Goal: Task Accomplishment & Management: Manage account settings

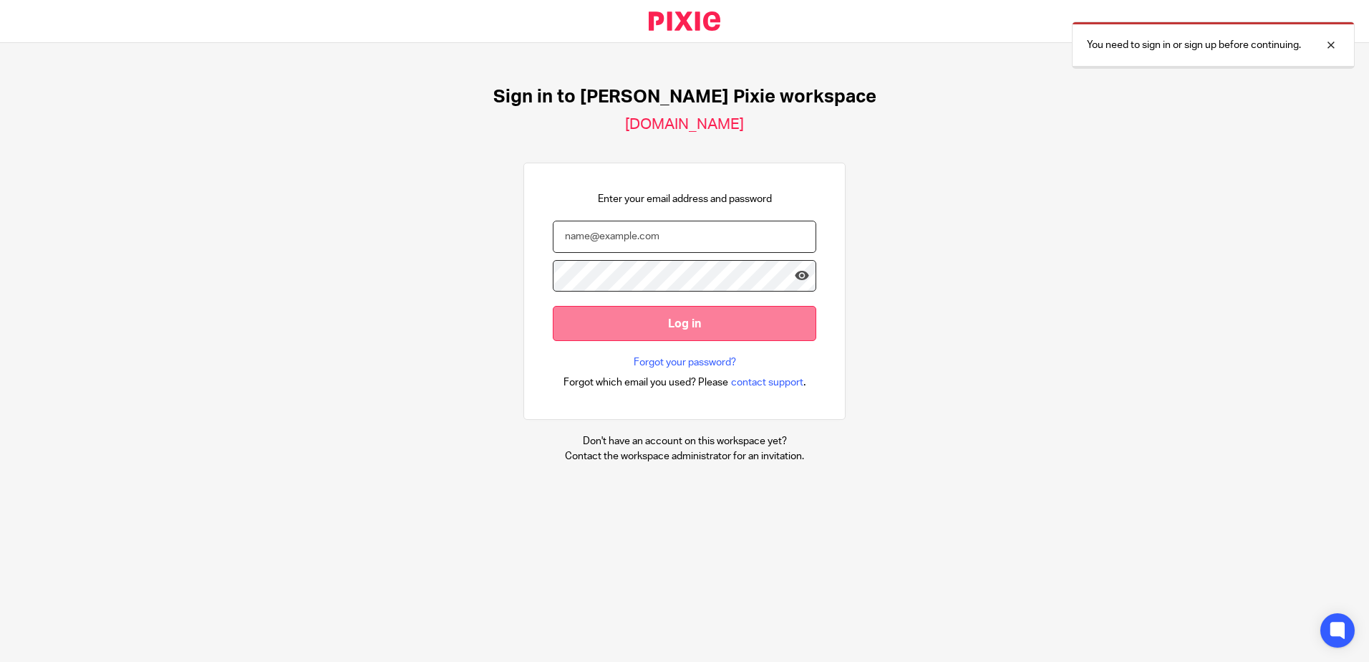
type input "ascaddan@menzies.co.uk"
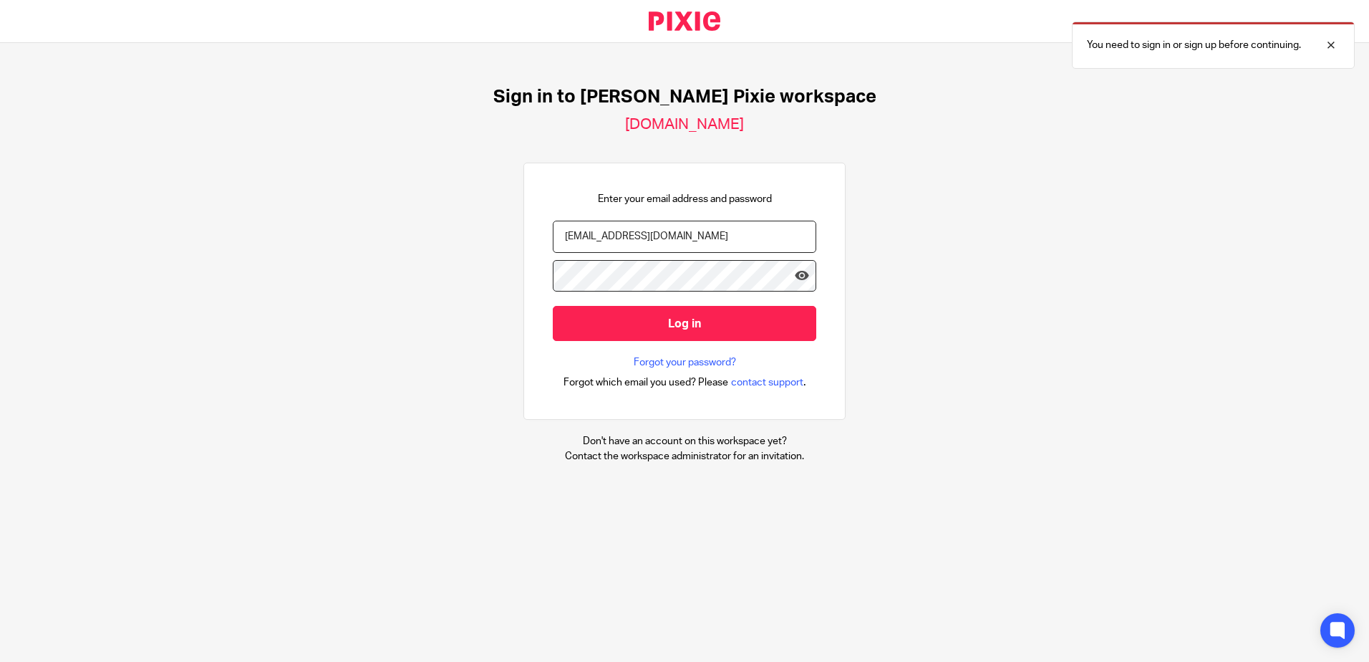
drag, startPoint x: 624, startPoint y: 324, endPoint x: 730, endPoint y: 347, distance: 109.0
click at [624, 324] on input "Log in" at bounding box center [685, 323] width 264 height 35
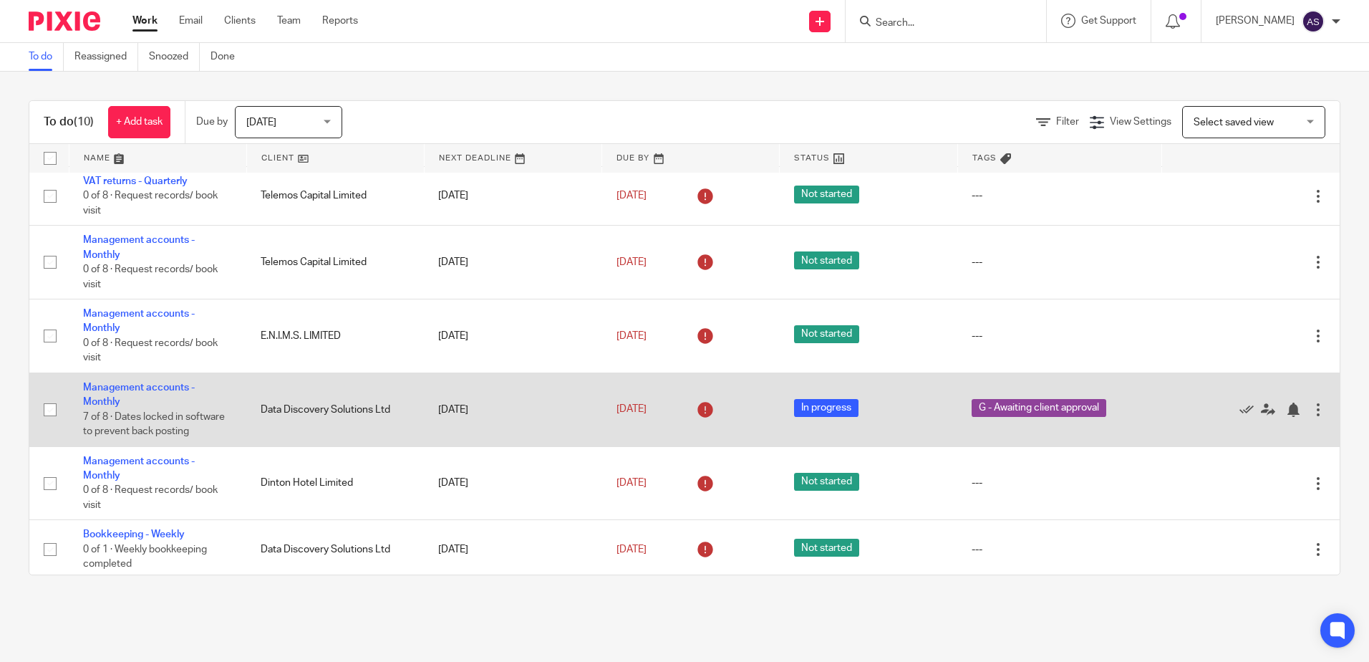
scroll to position [291, 0]
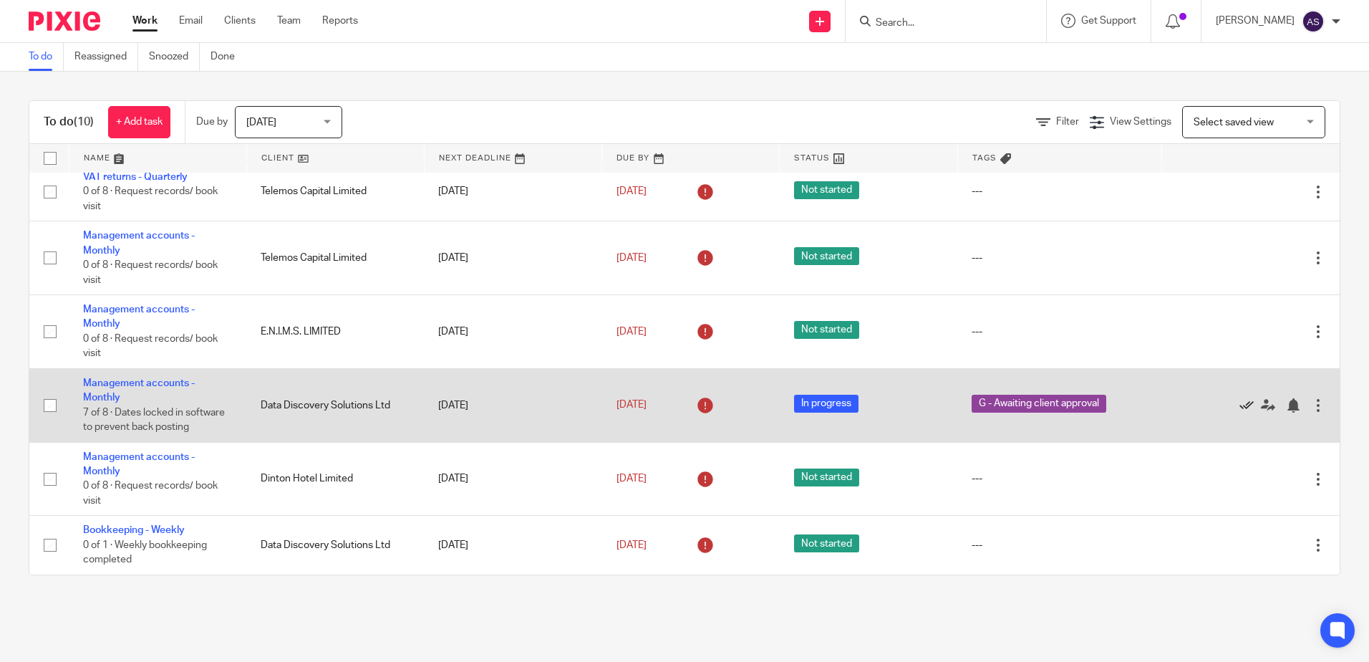
click at [1240, 400] on icon at bounding box center [1247, 405] width 14 height 14
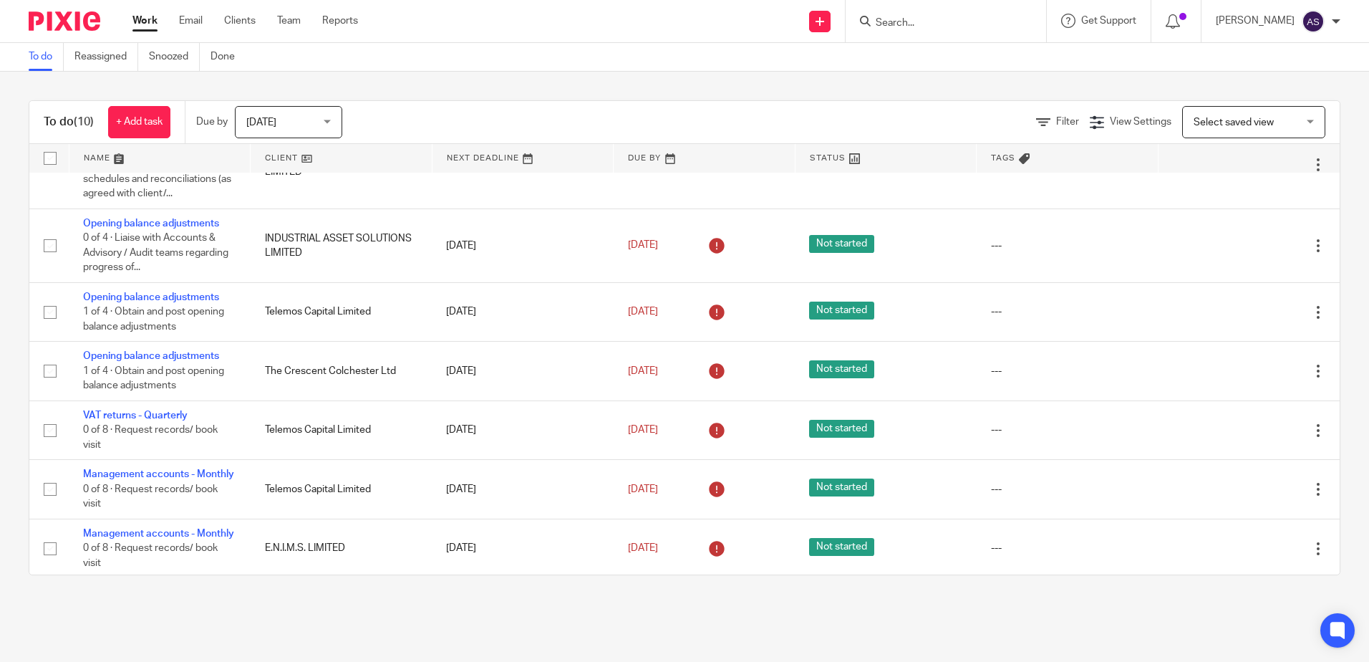
scroll to position [0, 0]
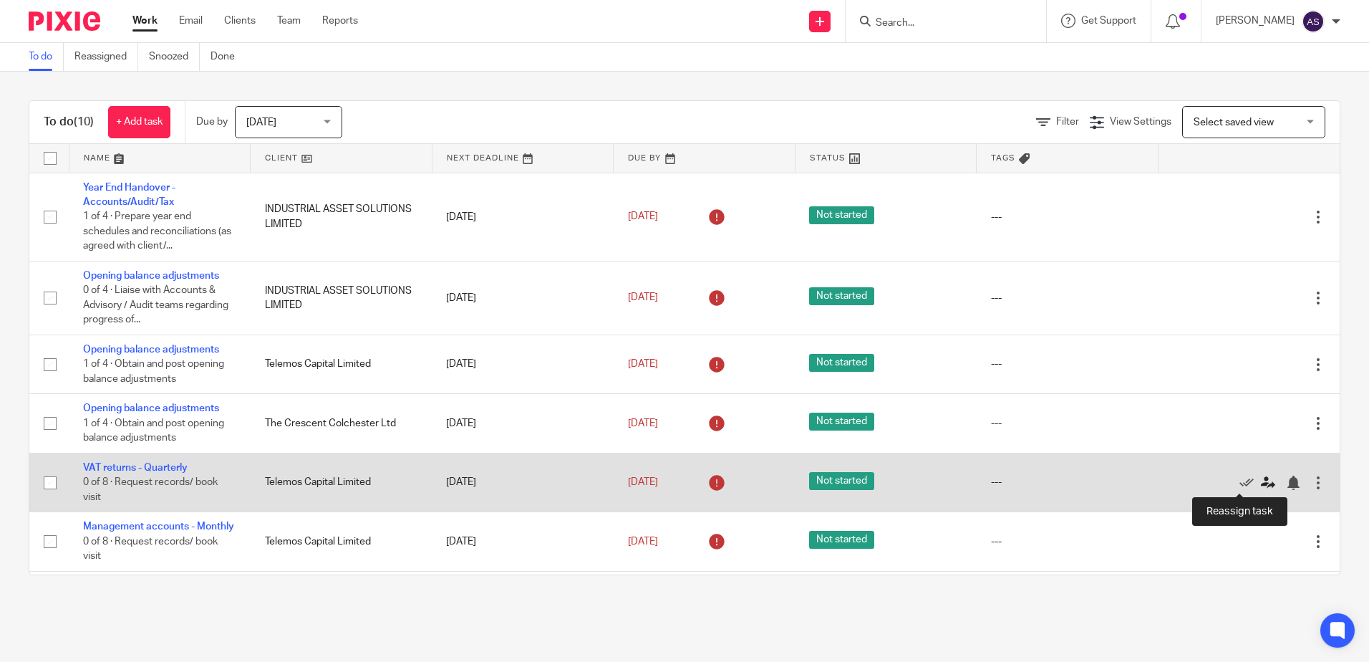
click at [1261, 481] on icon at bounding box center [1268, 483] width 14 height 14
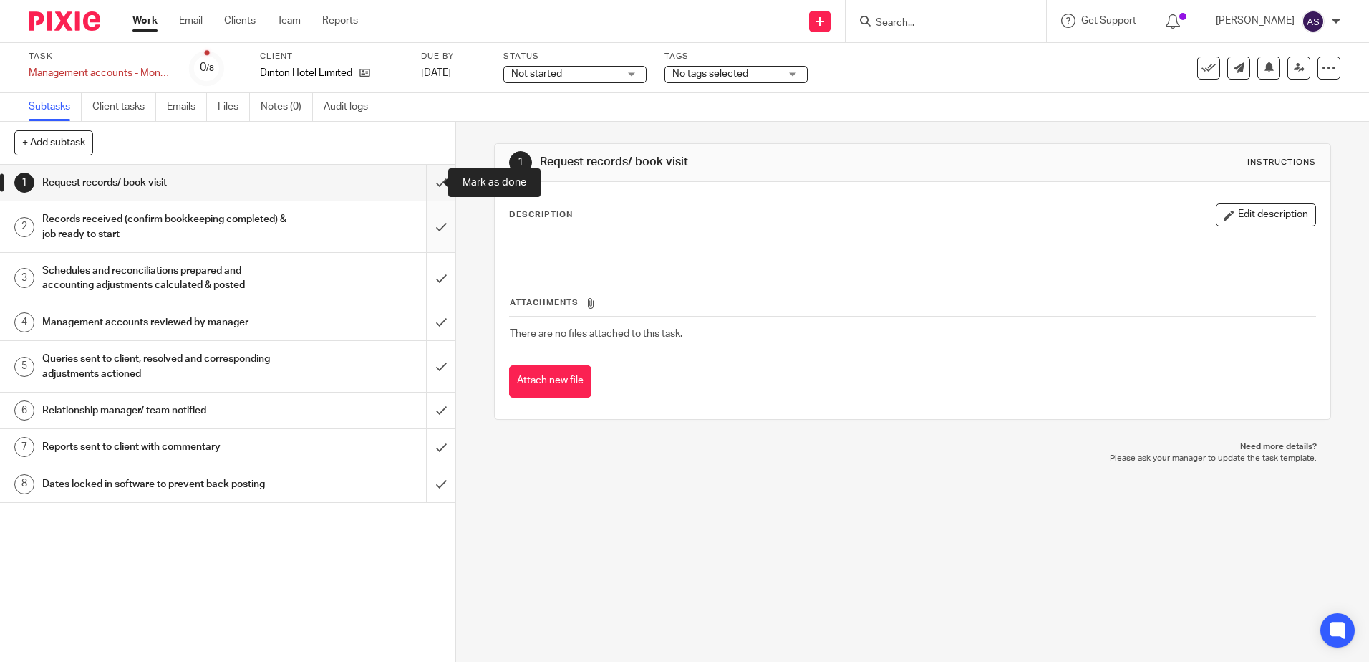
drag, startPoint x: 438, startPoint y: 187, endPoint x: 435, endPoint y: 213, distance: 25.9
click at [438, 187] on input "submit" at bounding box center [227, 183] width 455 height 36
click at [421, 229] on input "submit" at bounding box center [227, 226] width 455 height 51
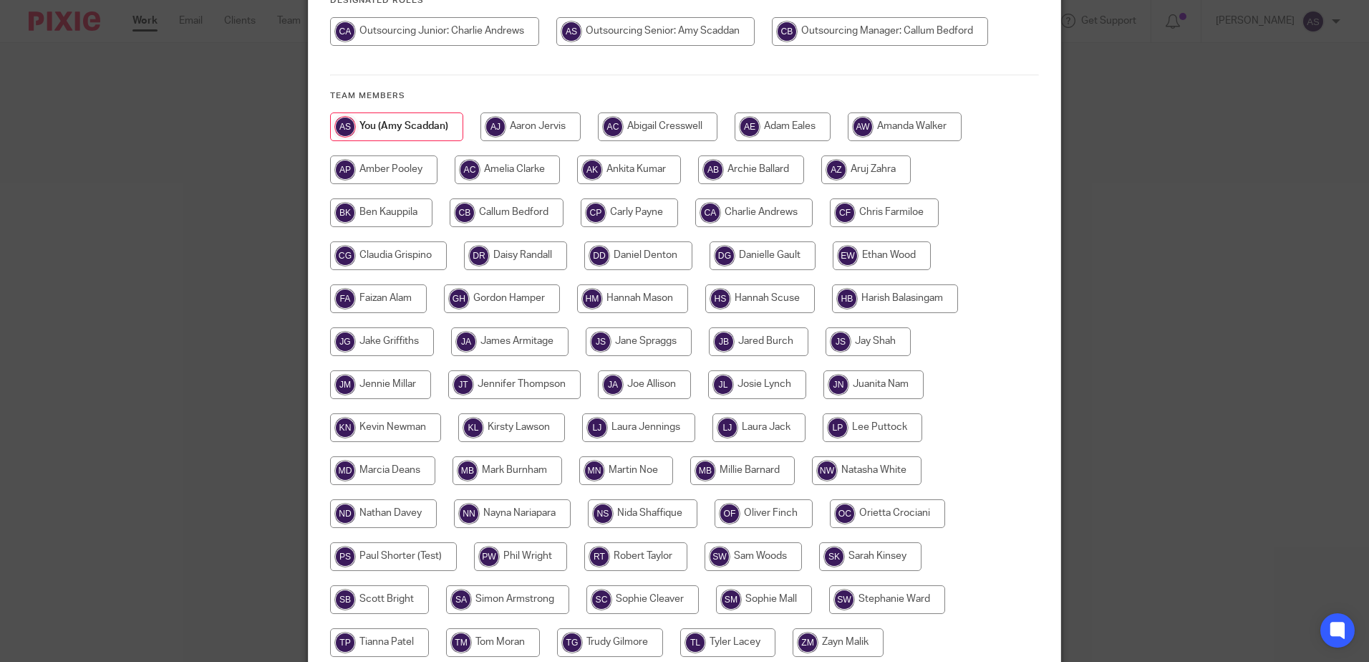
scroll to position [215, 0]
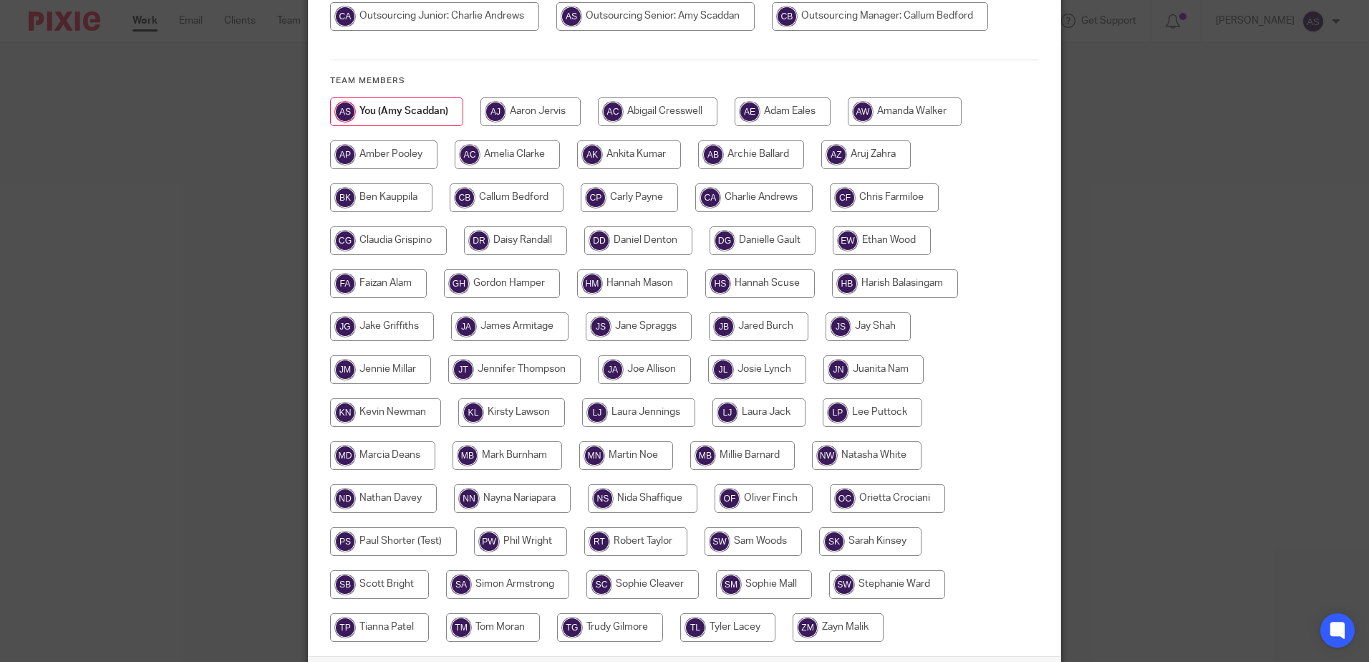
click at [525, 206] on input "radio" at bounding box center [507, 197] width 114 height 29
radio input "true"
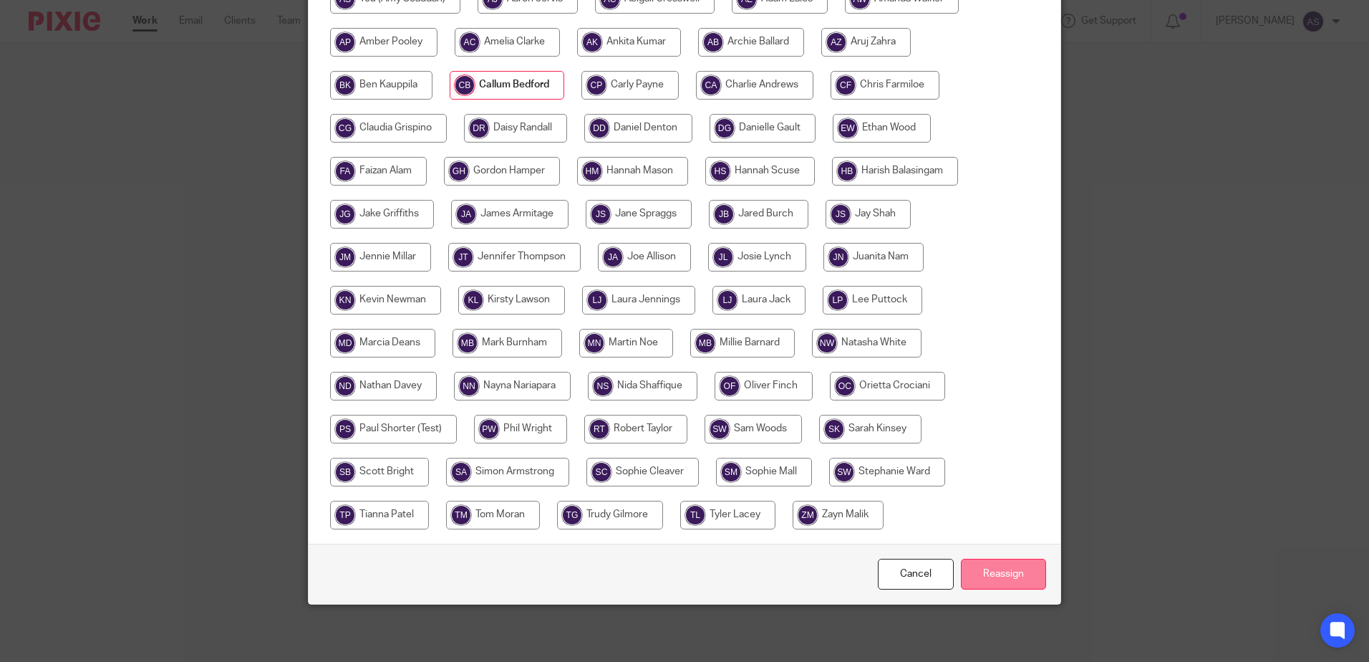
drag, startPoint x: 1011, startPoint y: 597, endPoint x: 1005, endPoint y: 587, distance: 11.9
click at [1009, 597] on div "Cancel Reassign" at bounding box center [685, 574] width 752 height 60
click at [1002, 579] on input "Reassign" at bounding box center [1003, 574] width 85 height 31
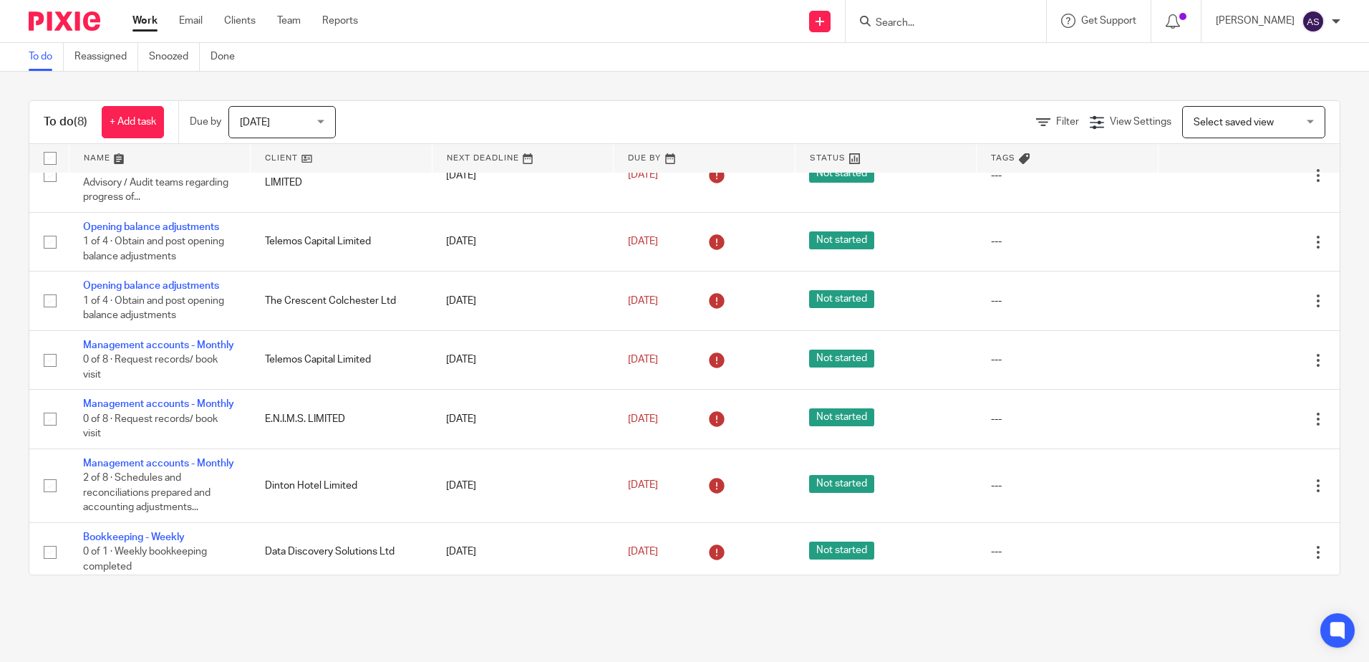
scroll to position [173, 0]
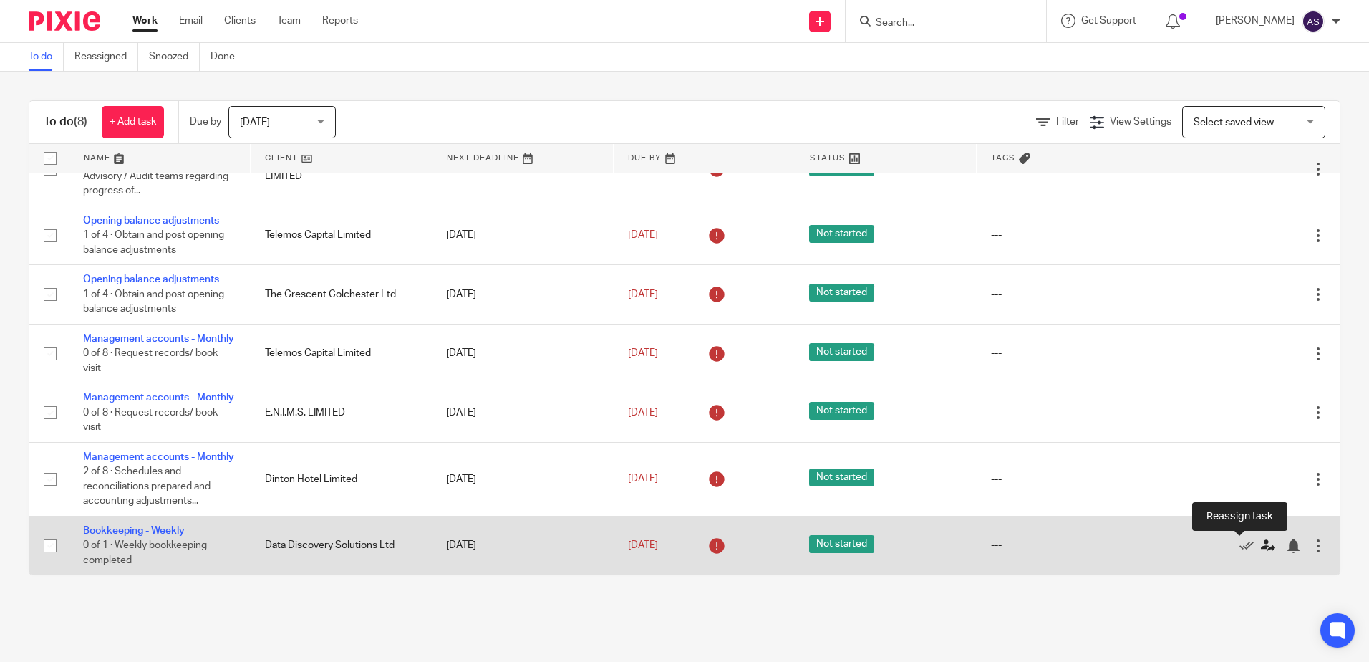
click at [1261, 547] on icon at bounding box center [1268, 546] width 14 height 14
click at [1261, 542] on icon at bounding box center [1268, 546] width 14 height 14
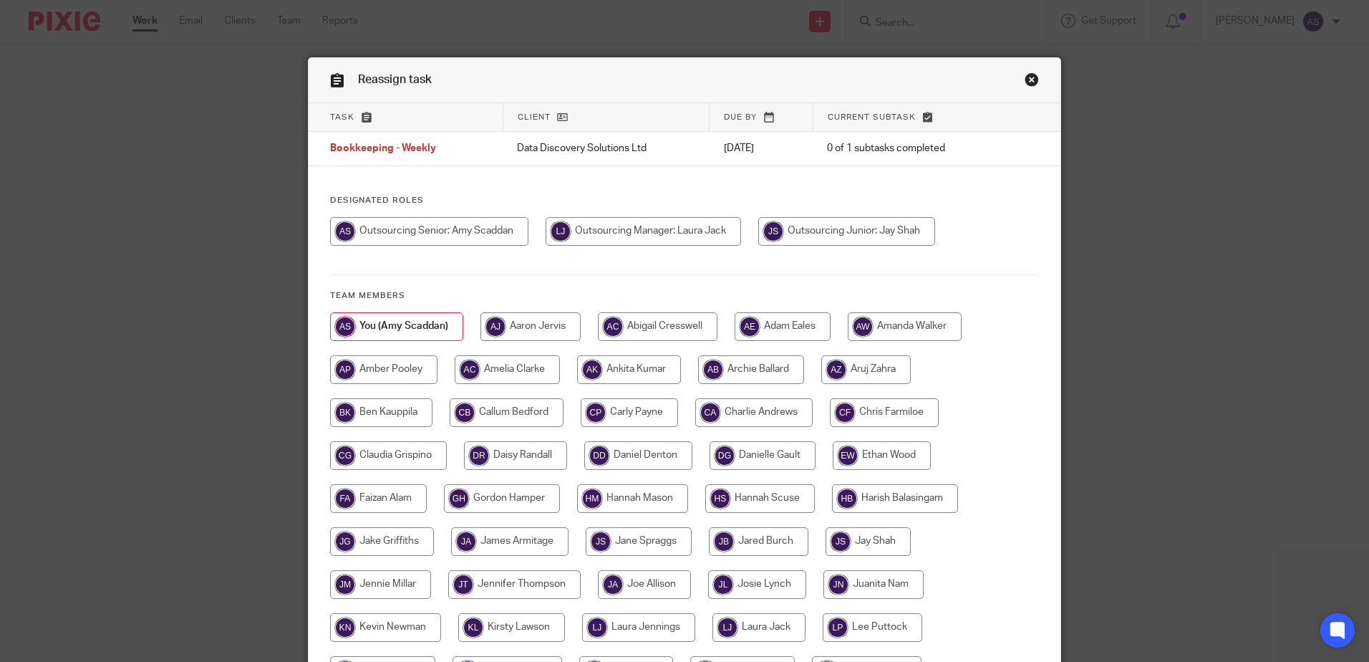
click at [821, 233] on input "radio" at bounding box center [846, 231] width 177 height 29
radio input "true"
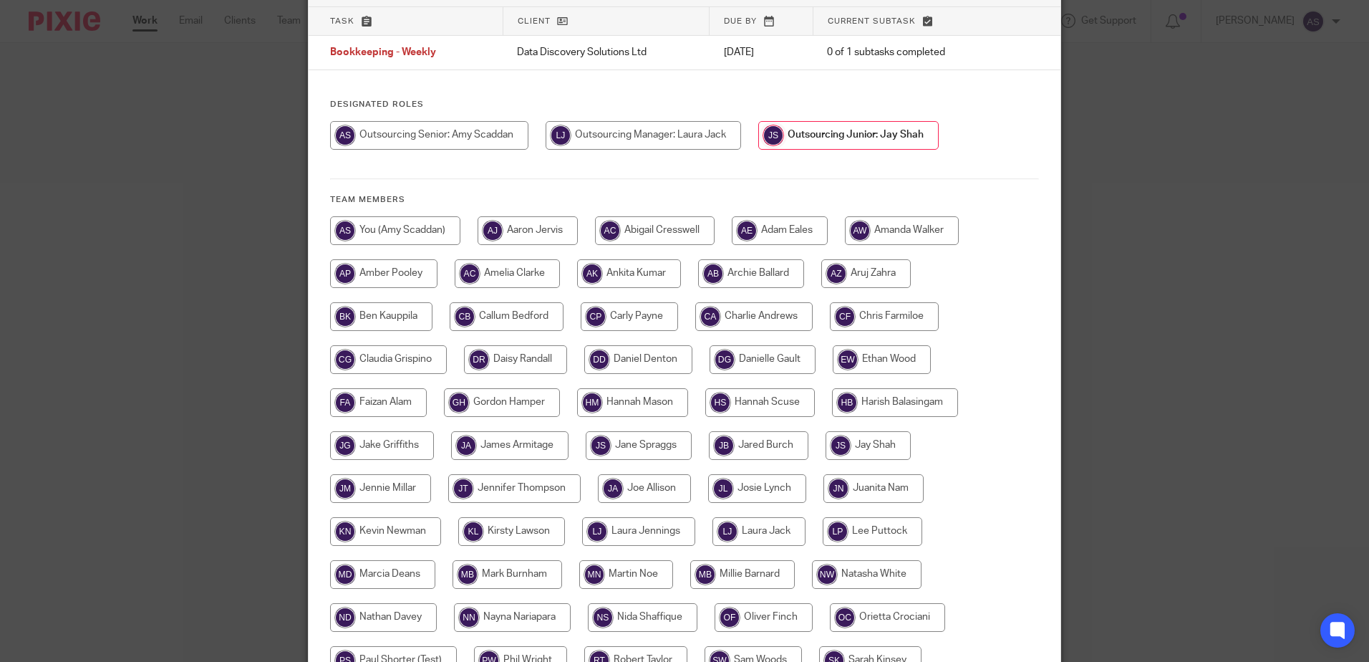
scroll to position [327, 0]
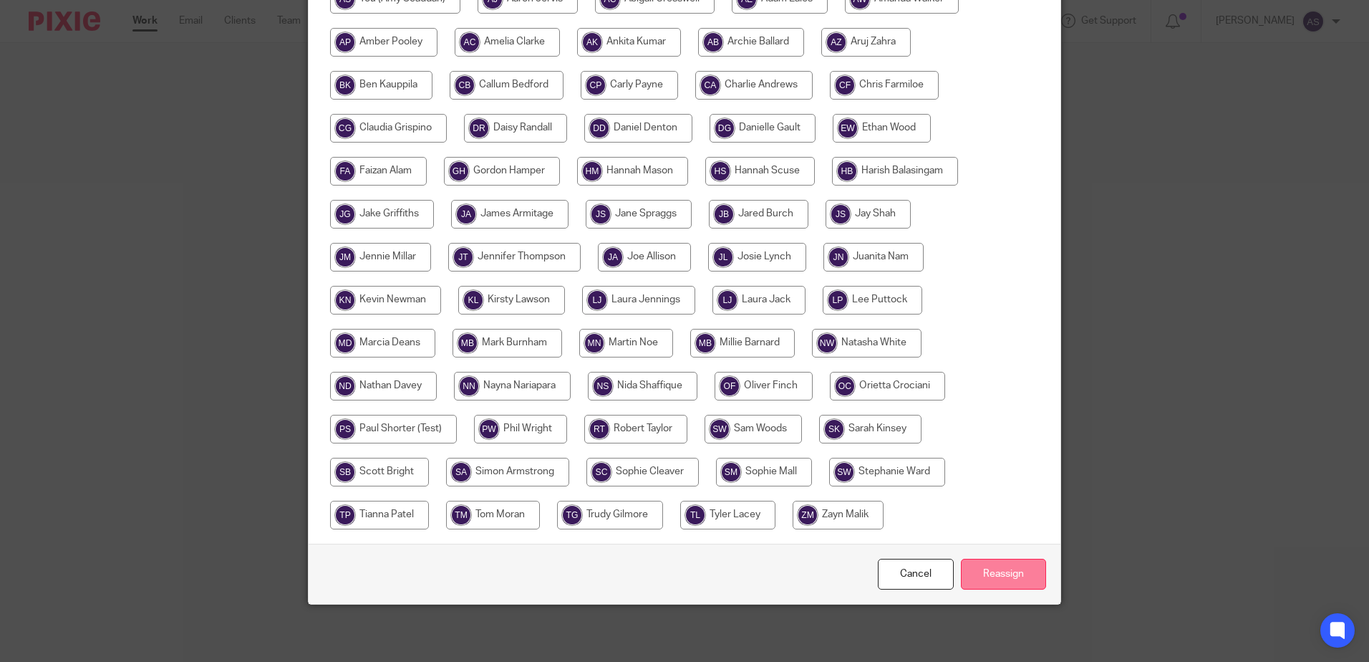
click at [997, 565] on input "Reassign" at bounding box center [1003, 574] width 85 height 31
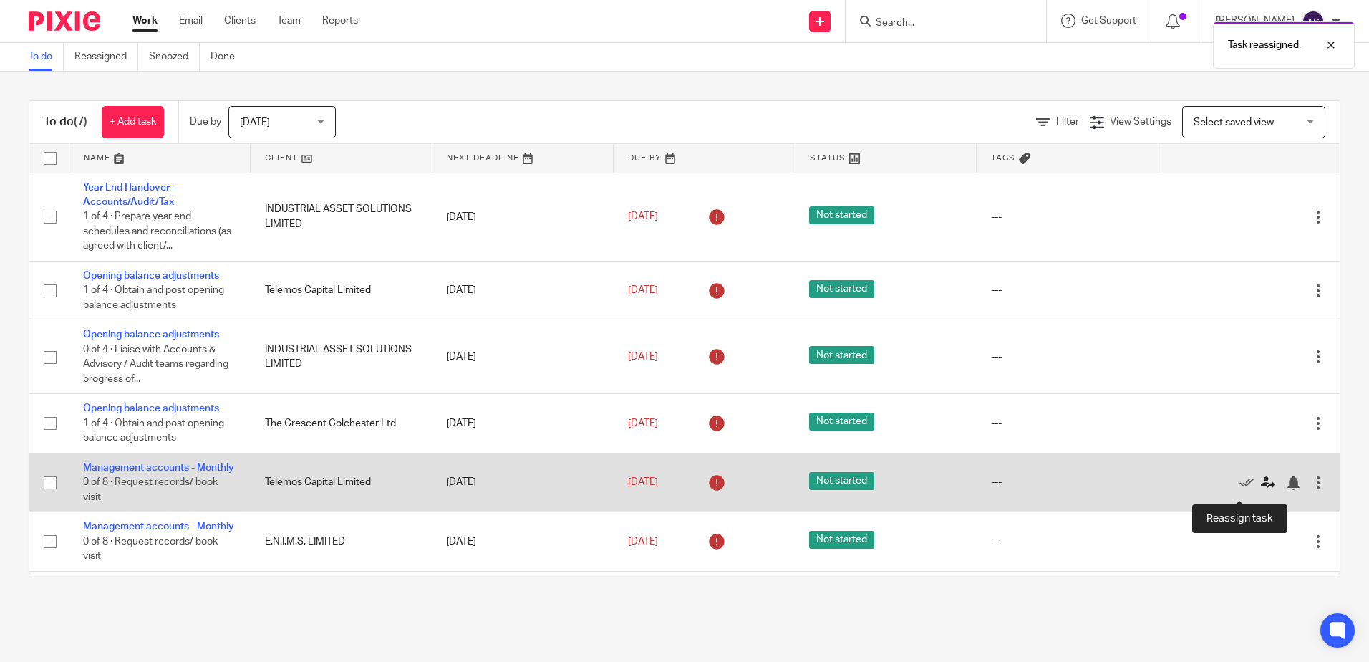
click at [1261, 488] on icon at bounding box center [1268, 483] width 14 height 14
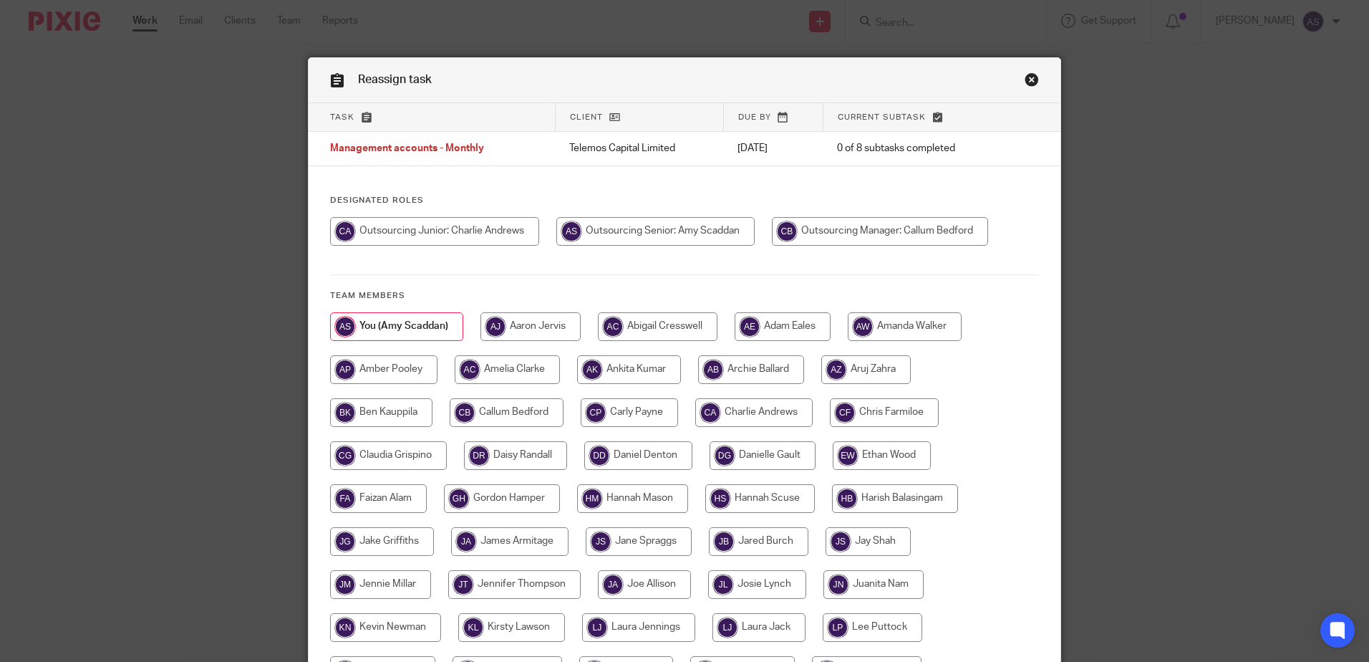
click at [531, 404] on input "radio" at bounding box center [507, 412] width 114 height 29
radio input "true"
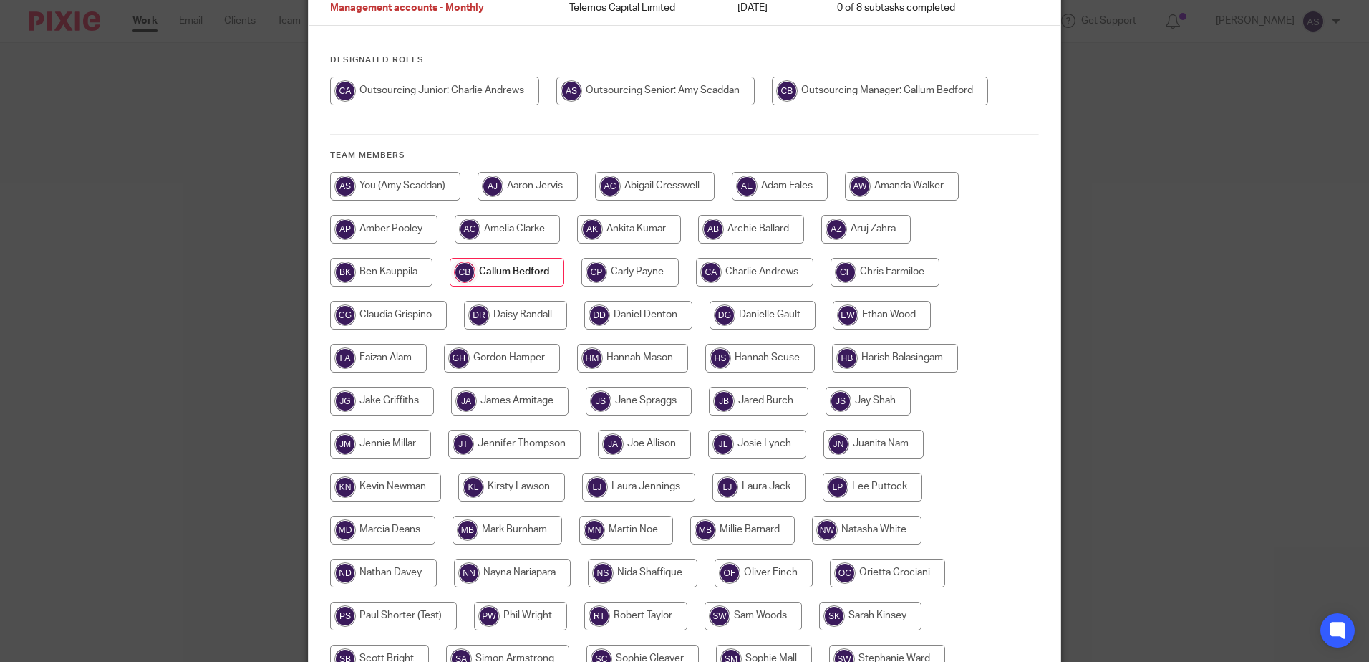
scroll to position [327, 0]
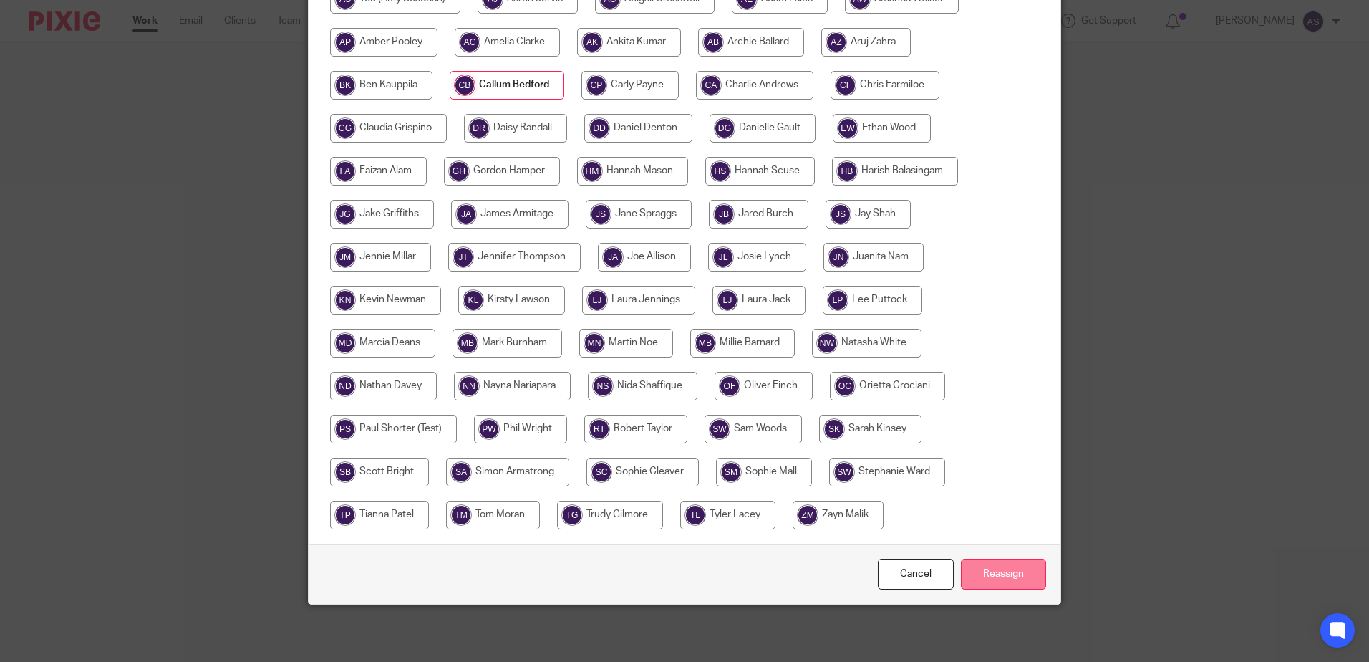
click at [992, 577] on input "Reassign" at bounding box center [1003, 574] width 85 height 31
